Goal: Task Accomplishment & Management: Complete application form

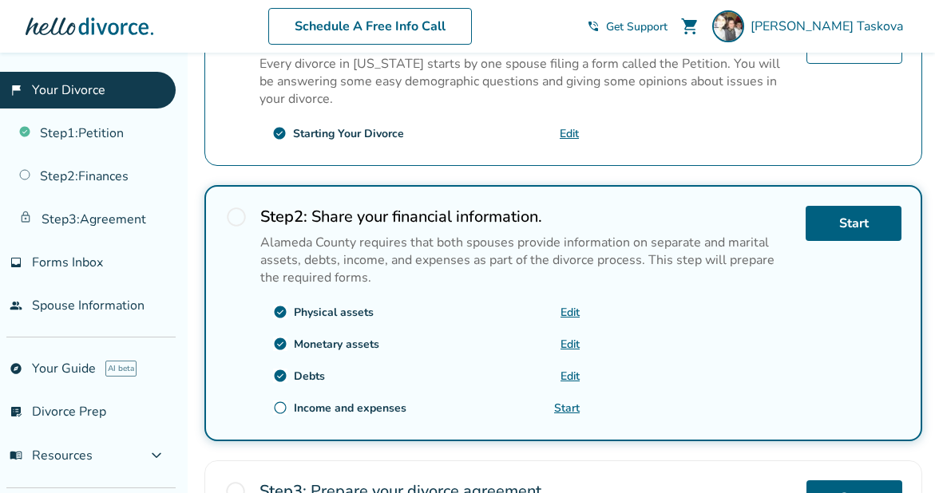
scroll to position [412, 0]
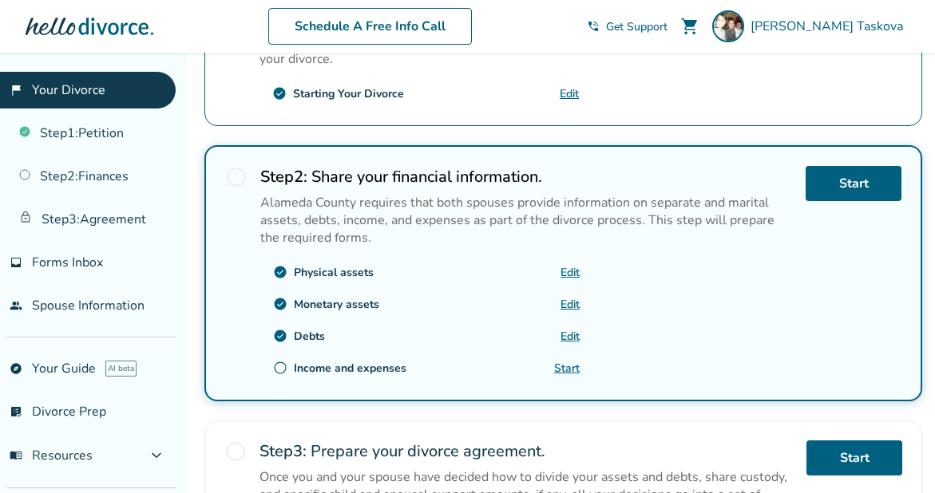
click at [556, 361] on link "Start" at bounding box center [567, 368] width 26 height 15
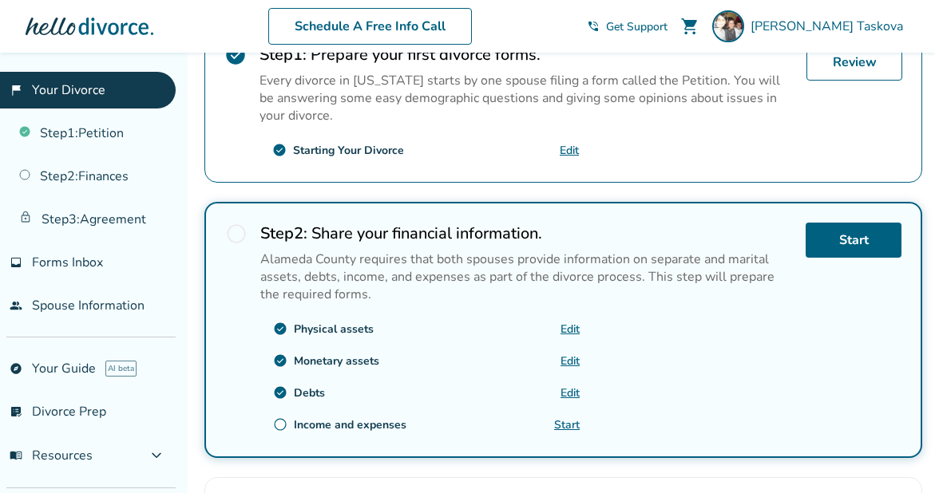
scroll to position [418, 0]
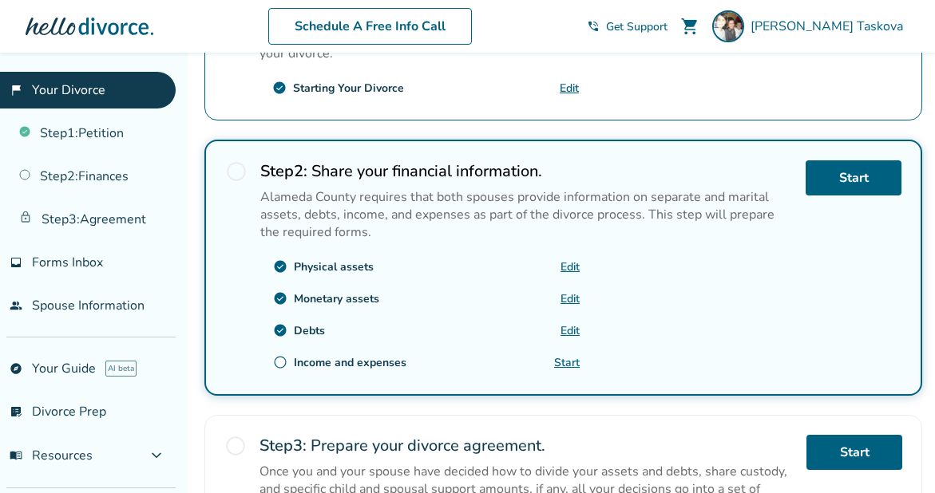
click at [569, 355] on link "Start" at bounding box center [567, 362] width 26 height 15
